Goal: Answer question/provide support

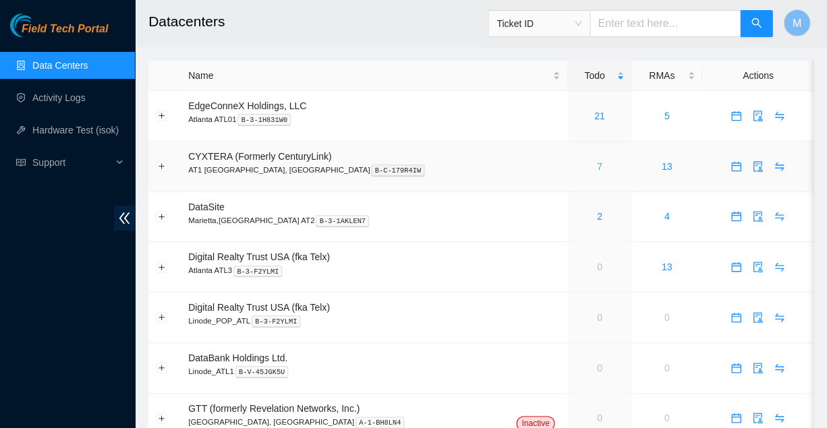
click at [597, 161] on link "7" at bounding box center [599, 166] width 5 height 11
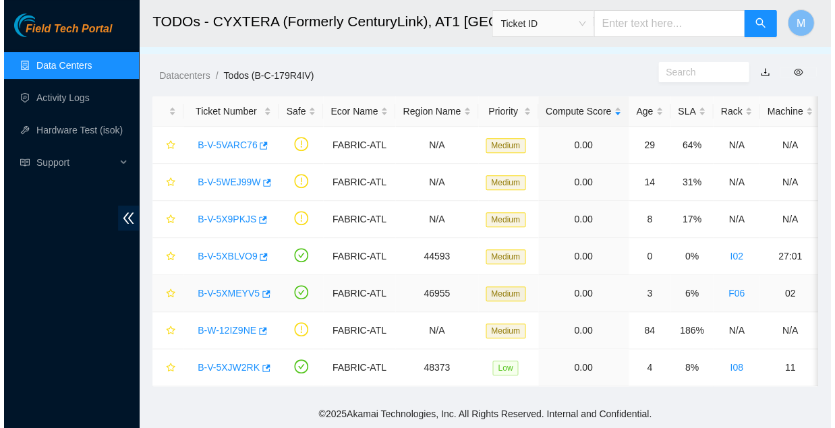
scroll to position [18, 0]
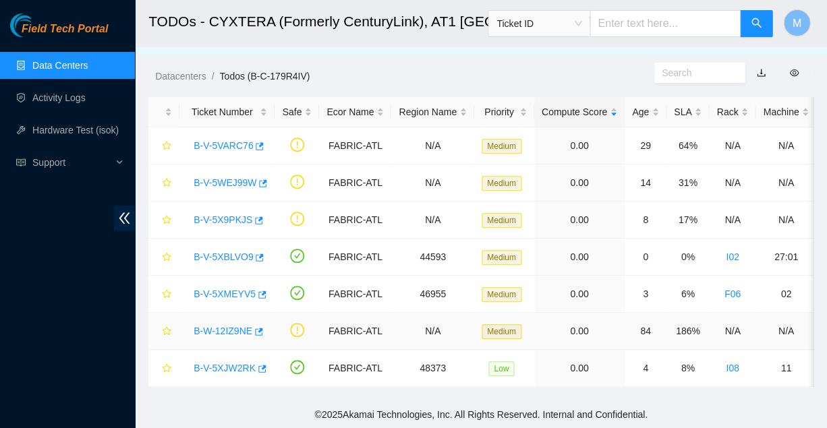
click at [221, 326] on link "B-W-12IZ9NE" at bounding box center [223, 331] width 59 height 11
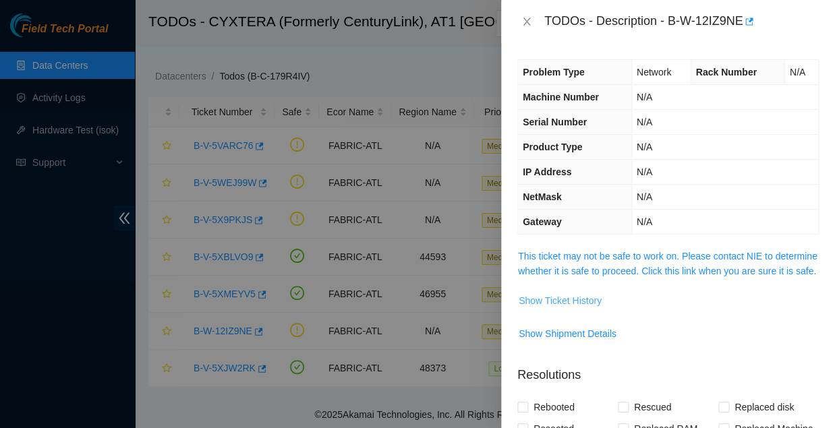
click at [553, 293] on span "Show Ticket History" at bounding box center [560, 300] width 83 height 15
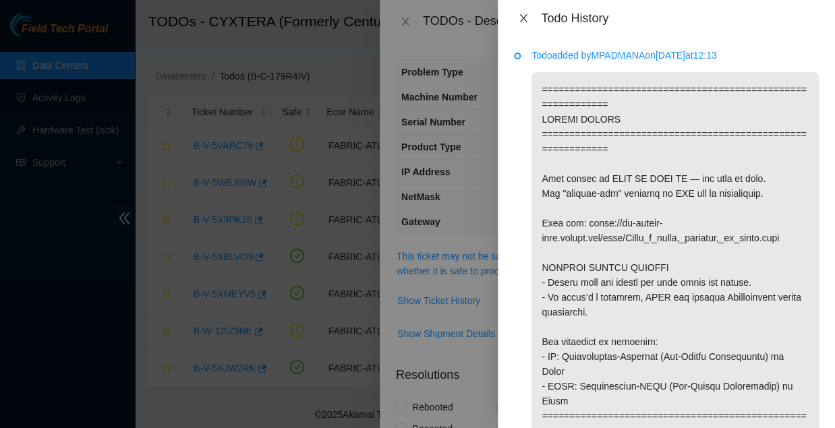
click at [521, 18] on icon "close" at bounding box center [522, 18] width 7 height 8
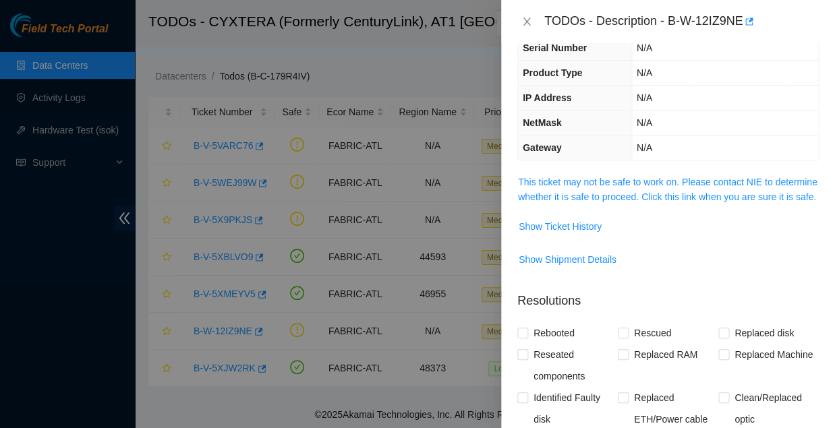
scroll to position [86, 0]
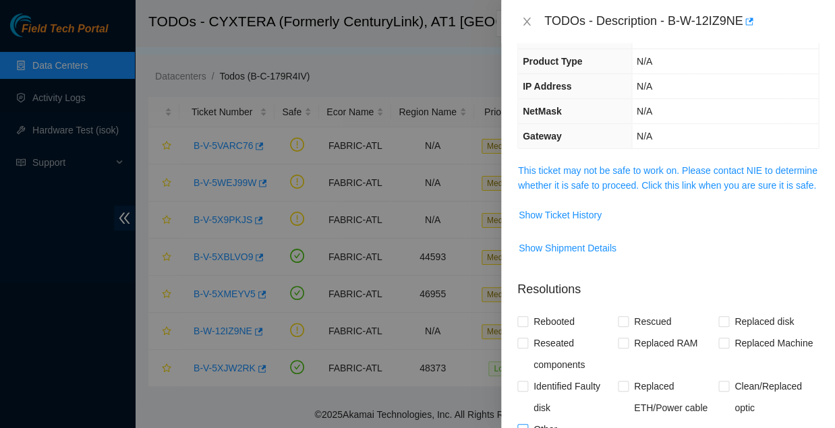
click at [525, 424] on input "Other" at bounding box center [521, 428] width 9 height 9
checkbox input "true"
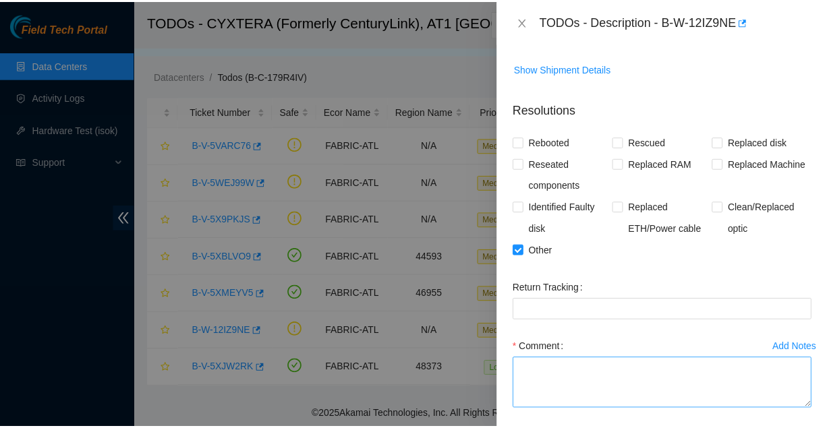
scroll to position [265, 0]
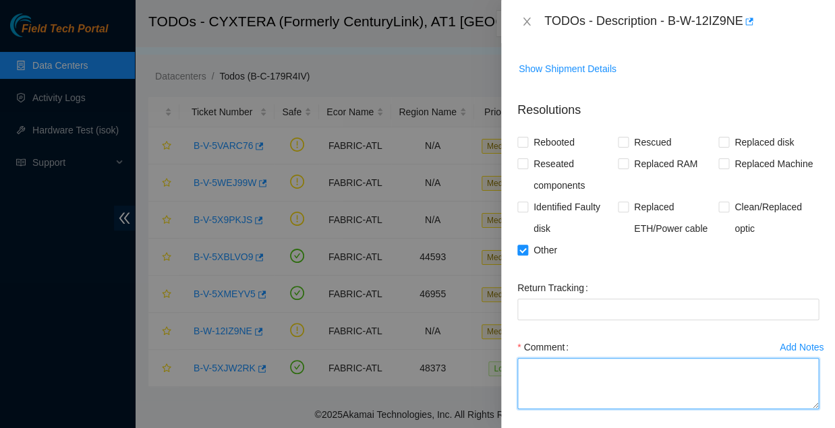
click at [547, 358] on textarea "Comment" at bounding box center [667, 383] width 301 height 51
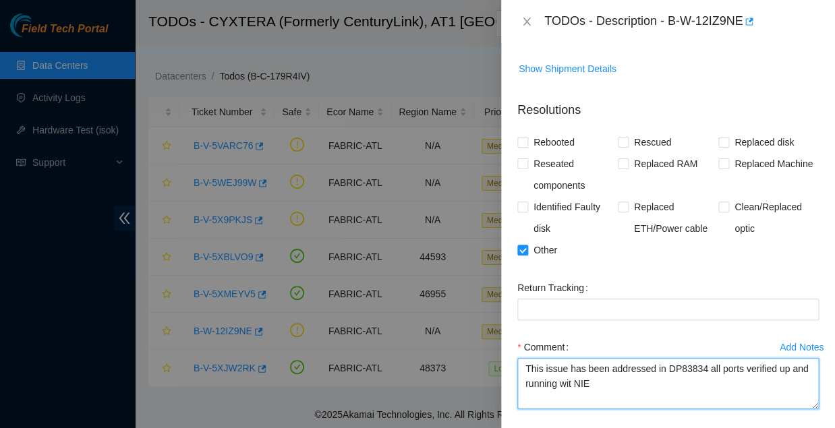
type textarea "This issue has been addressed in DP83834 all ports verified up and running wit …"
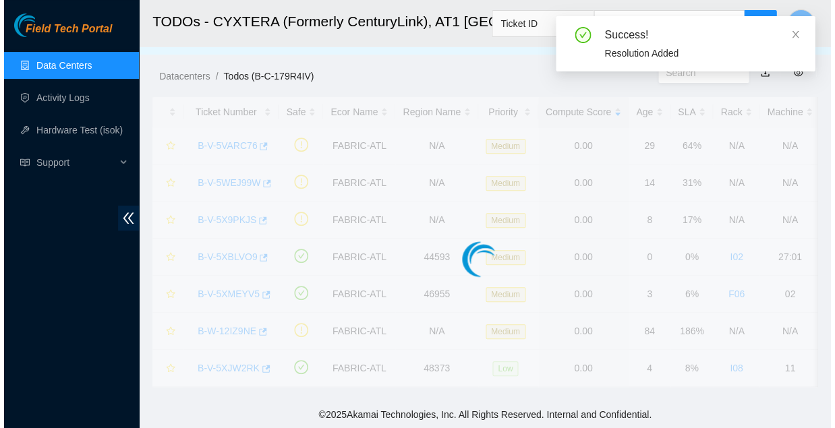
scroll to position [0, 0]
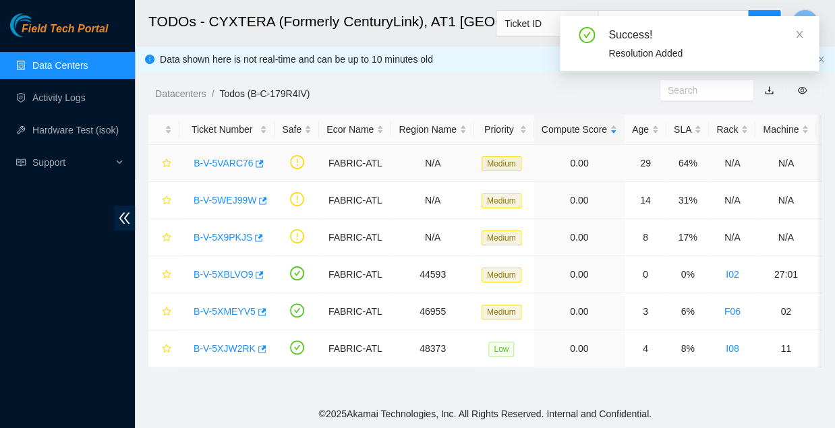
click at [219, 158] on link "B-V-5VARC76" at bounding box center [223, 163] width 59 height 11
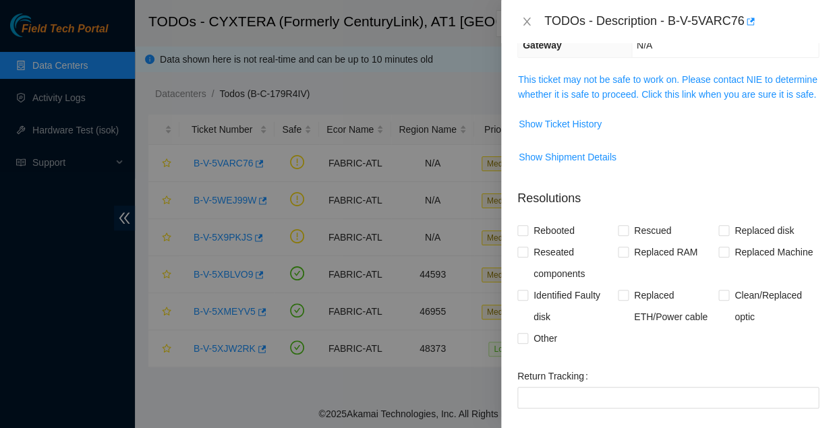
scroll to position [168, 0]
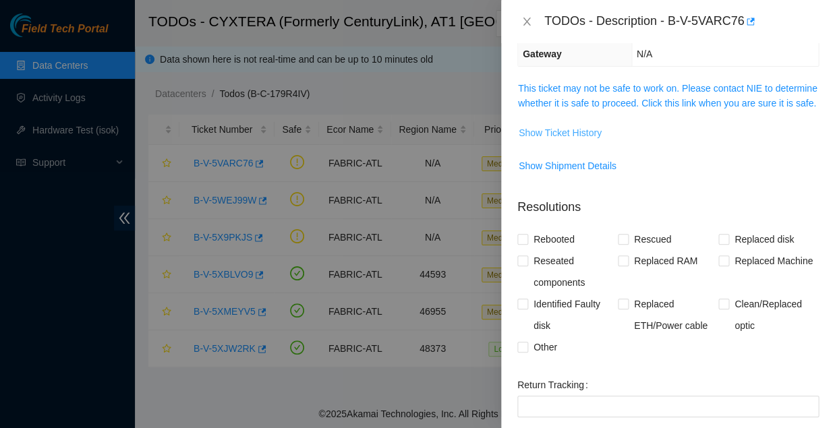
click at [550, 125] on span "Show Ticket History" at bounding box center [560, 132] width 83 height 15
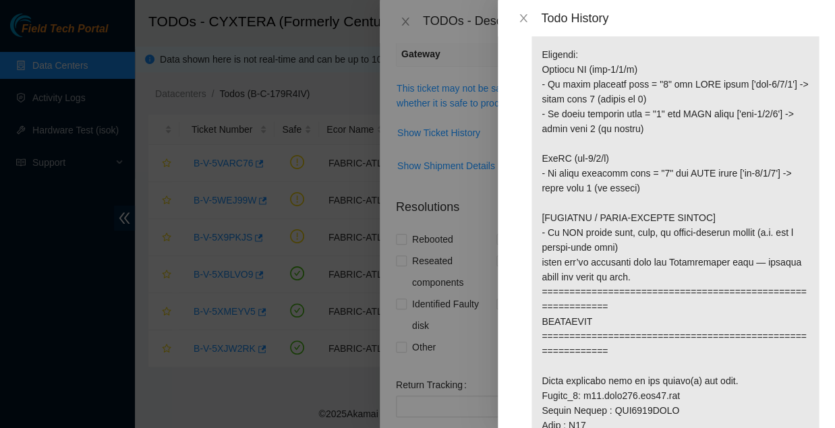
scroll to position [605, 0]
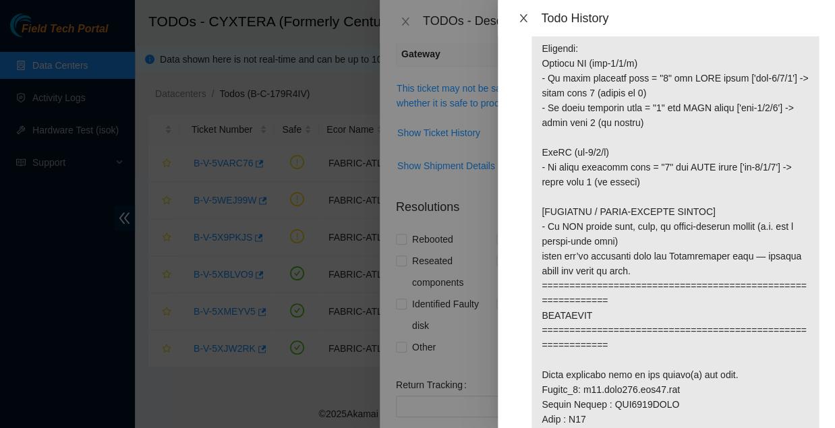
click at [521, 17] on icon "close" at bounding box center [522, 18] width 7 height 8
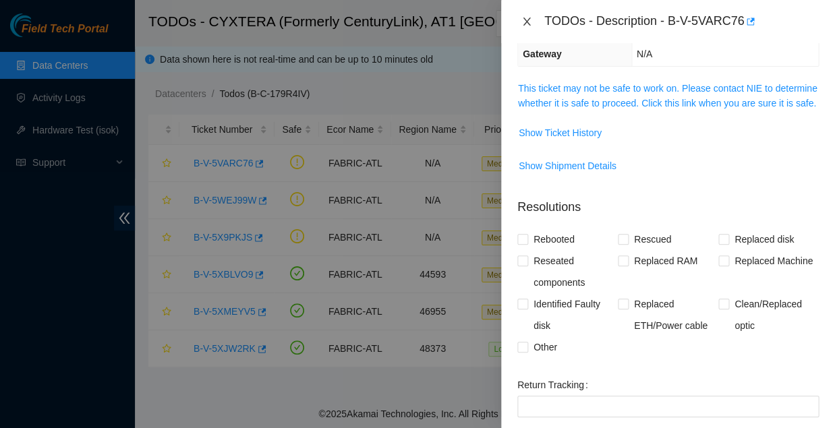
click at [523, 22] on icon "close" at bounding box center [526, 21] width 11 height 11
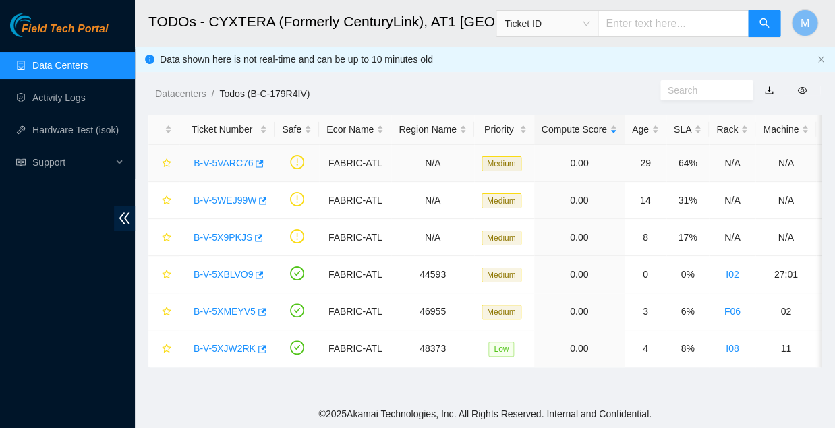
click at [216, 158] on link "B-V-5VARC76" at bounding box center [223, 163] width 59 height 11
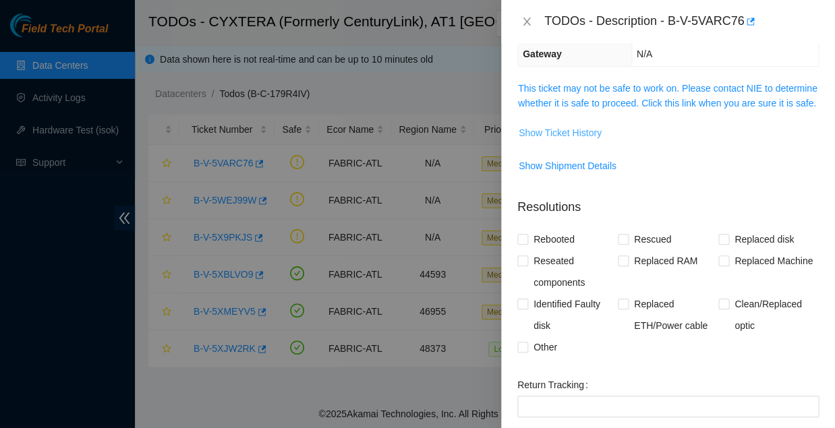
click at [553, 125] on span "Show Ticket History" at bounding box center [560, 132] width 83 height 15
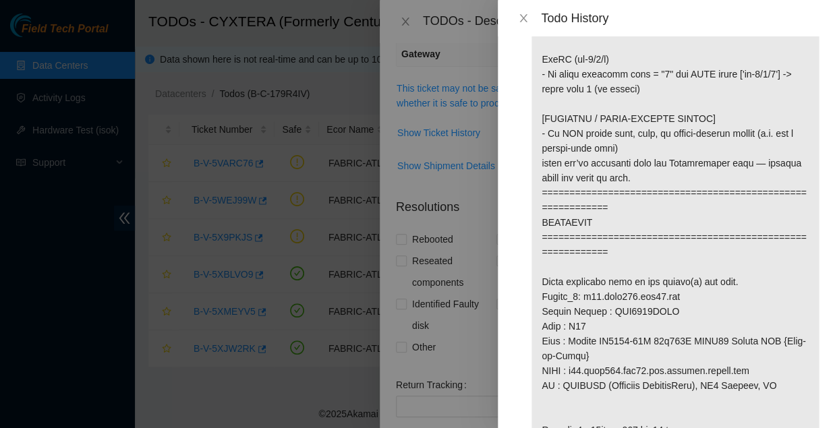
scroll to position [699, 0]
